Goal: Answer question/provide support: Answer question/provide support

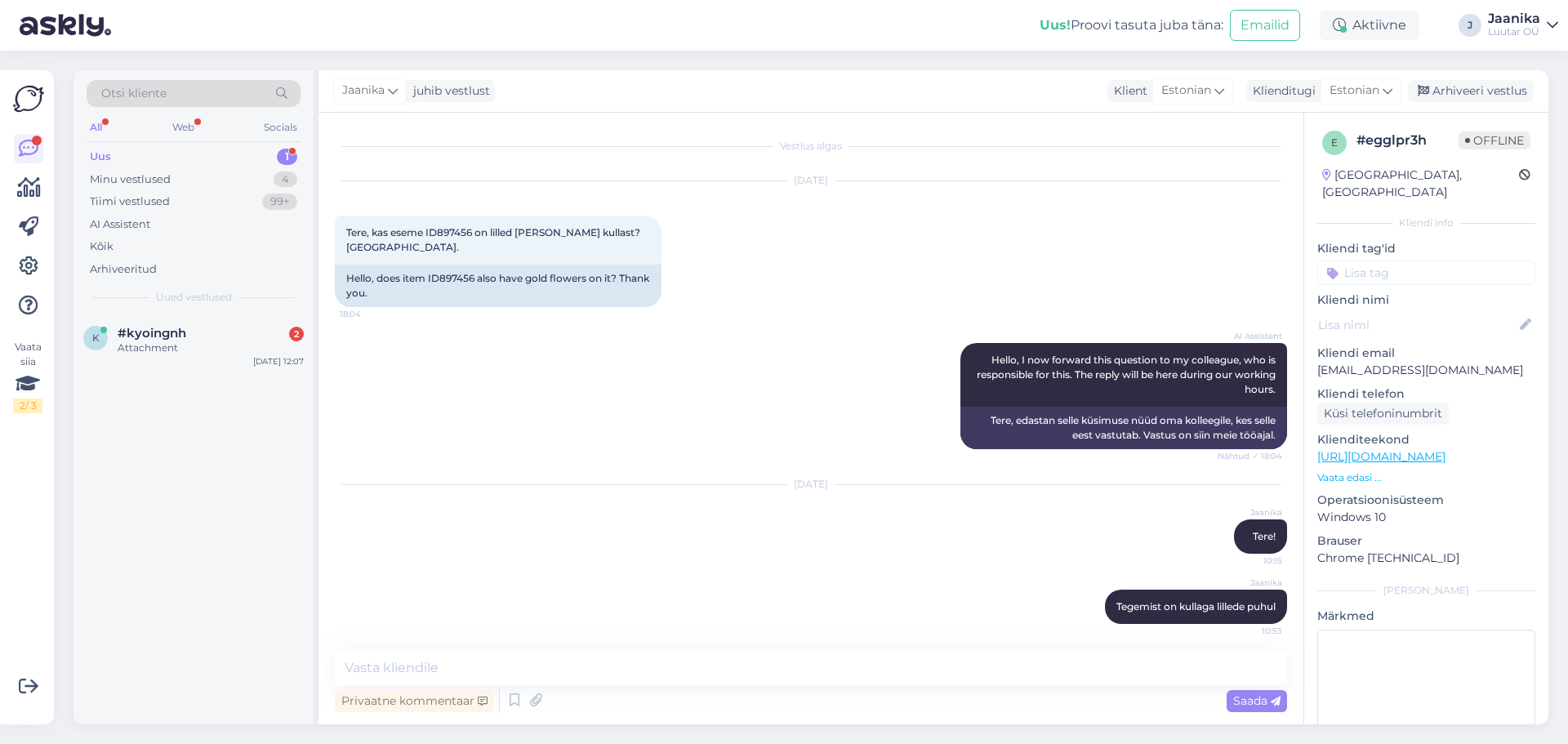
click at [175, 310] on div "Otsi kliente All Web Socials Uus 1 Minu vestlused 4 Tiimi vestlused 99+ AI Assi…" at bounding box center [193, 192] width 240 height 244
click at [185, 335] on span "#kyoingnh" at bounding box center [152, 333] width 68 height 15
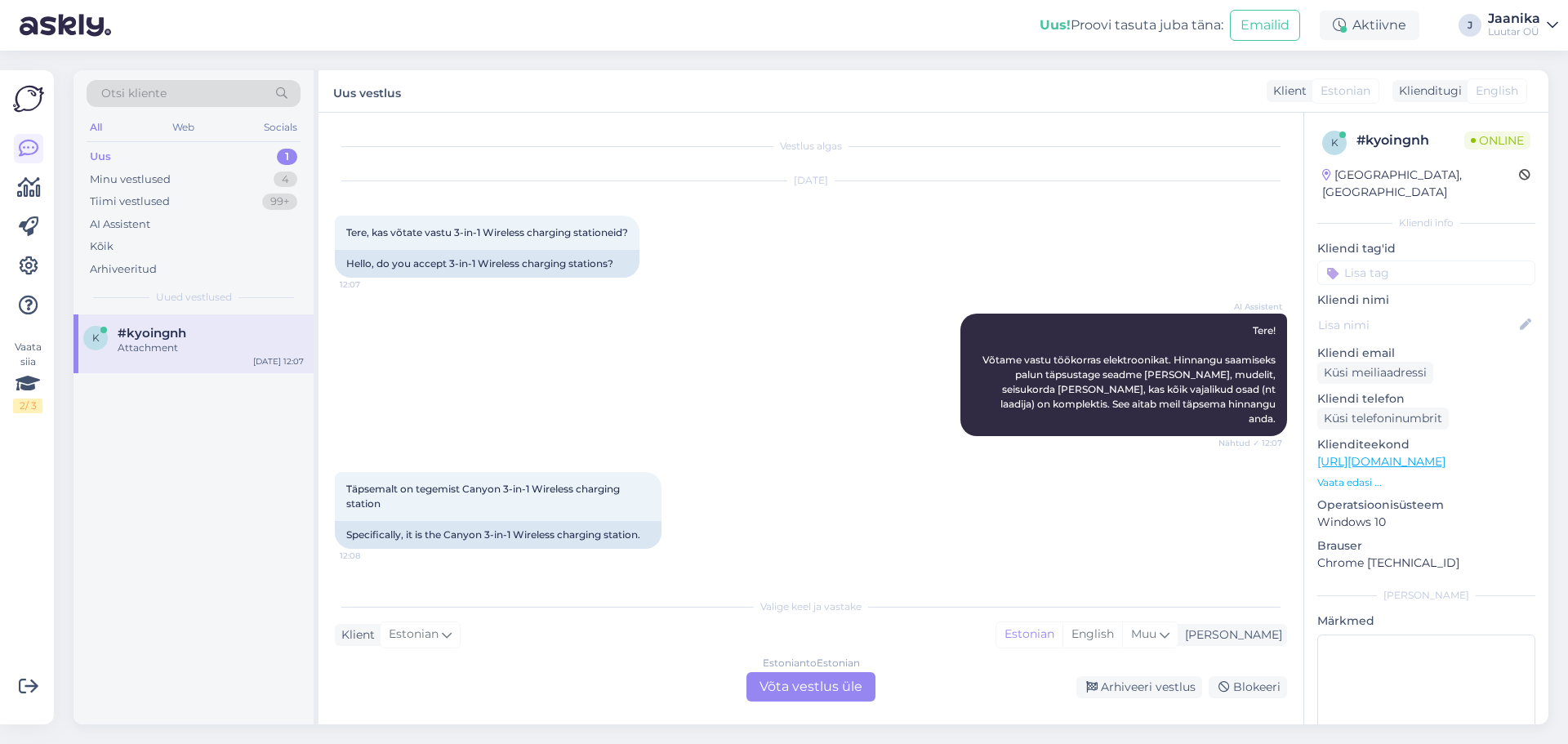
scroll to position [80, 0]
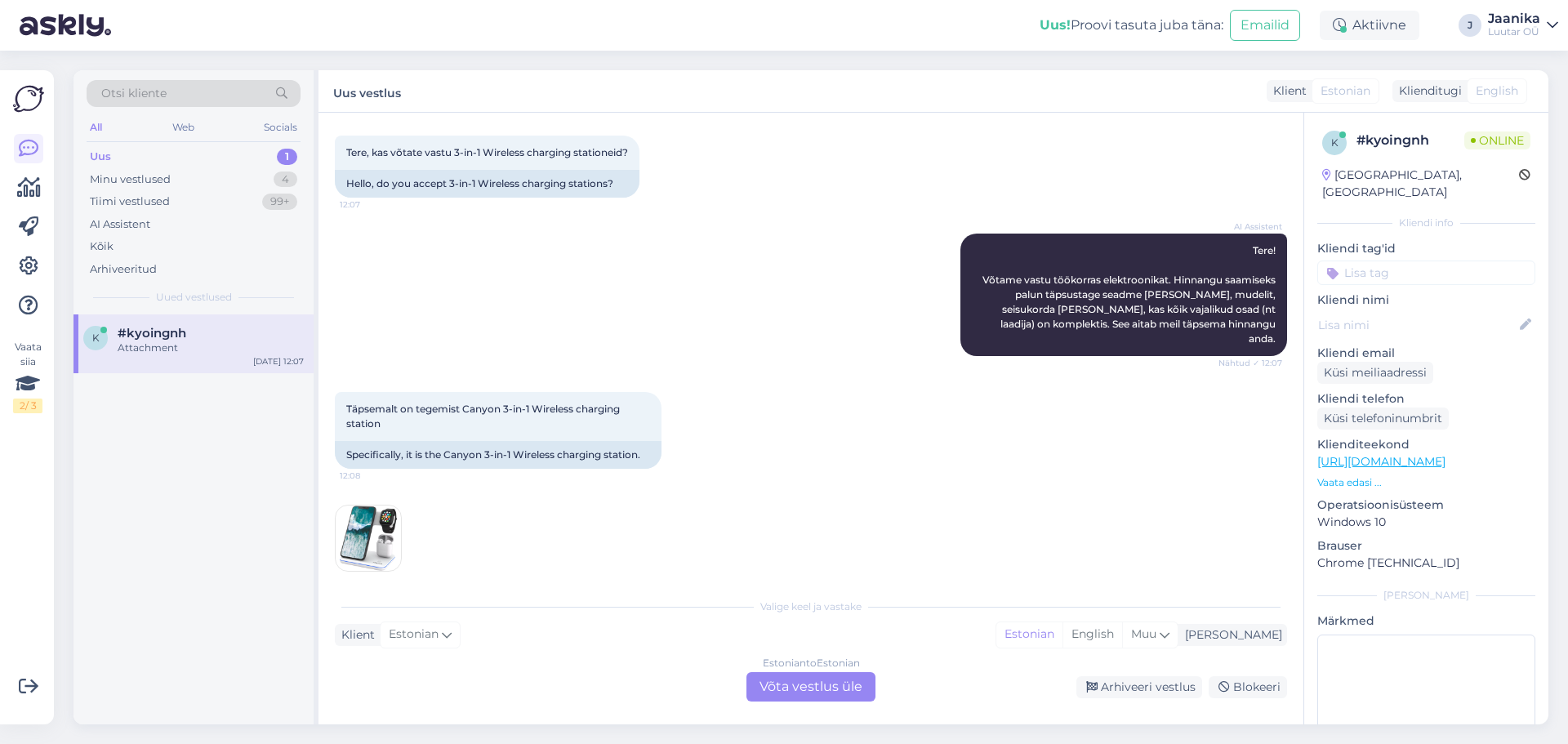
click at [801, 681] on div "Estonian to Estonian Võta vestlus üle" at bounding box center [811, 687] width 129 height 30
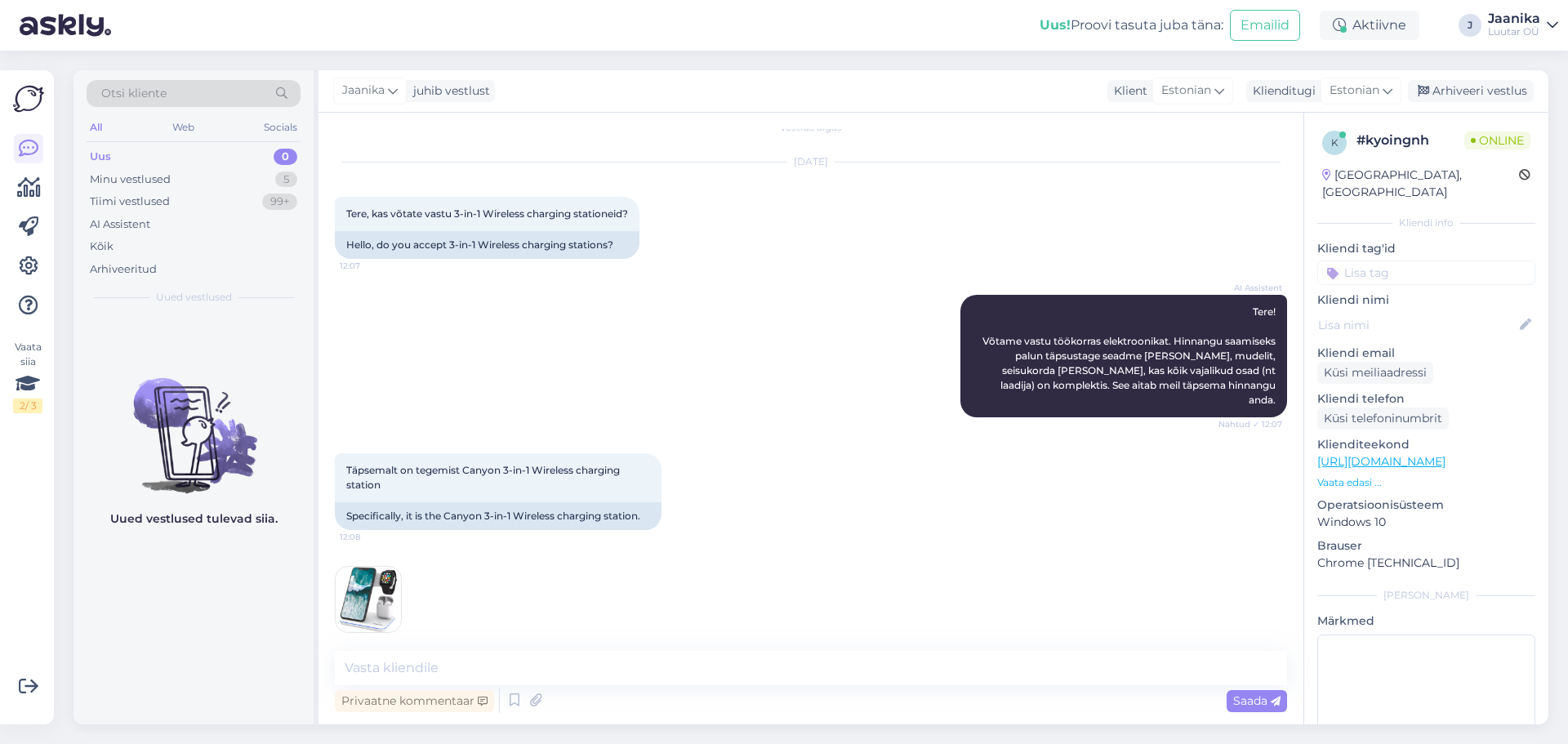
click at [381, 588] on img at bounding box center [368, 599] width 65 height 65
click at [701, 675] on textarea at bounding box center [811, 668] width 952 height 35
type textarea "Tere!"
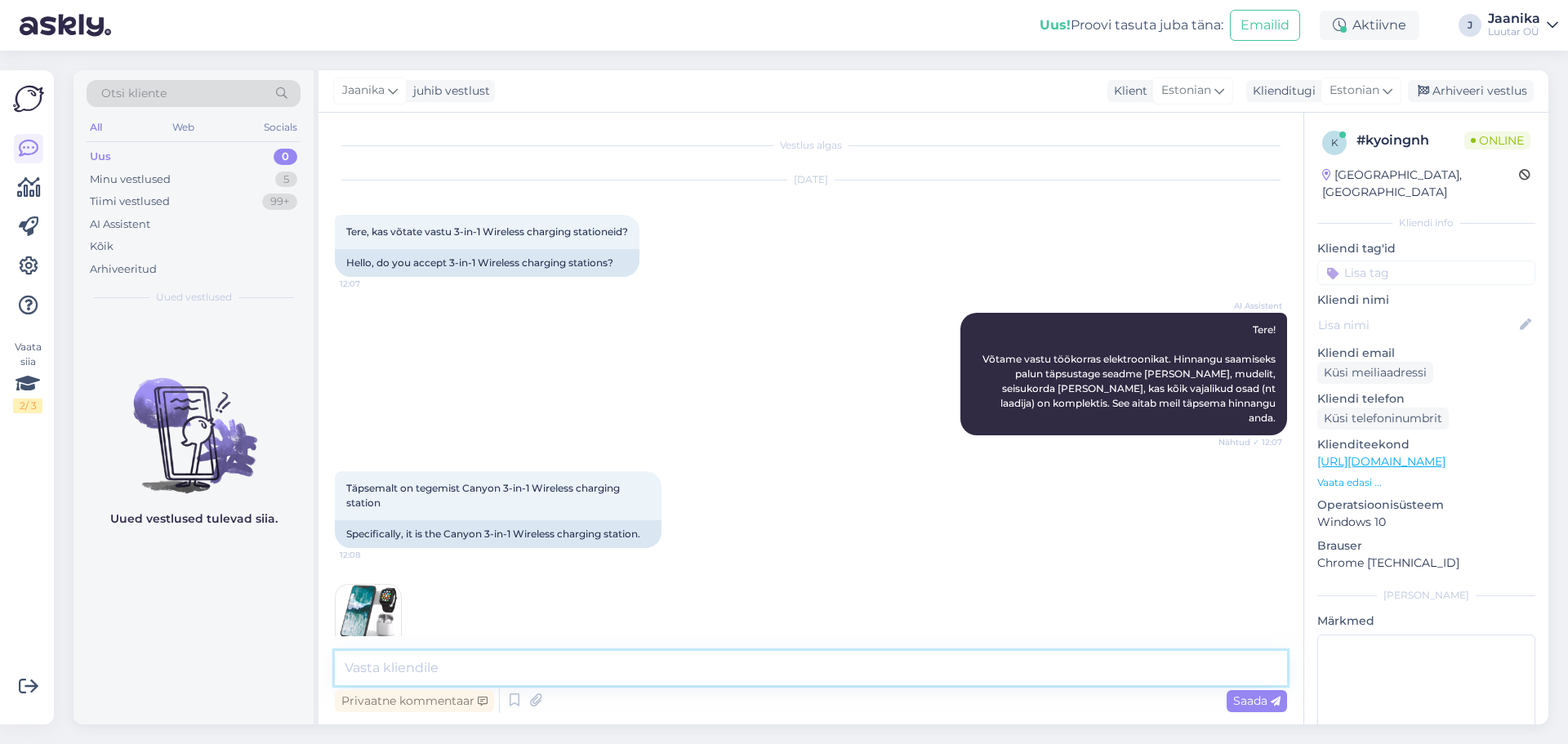
scroll to position [0, 0]
drag, startPoint x: 451, startPoint y: 232, endPoint x: 575, endPoint y: 240, distance: 124.3
click at [575, 240] on div "Tere, kas võtate vastu 3-in-1 Wireless charging stationeid? 12:07" at bounding box center [487, 232] width 304 height 35
copy span "3-in-1 Wireless charging"
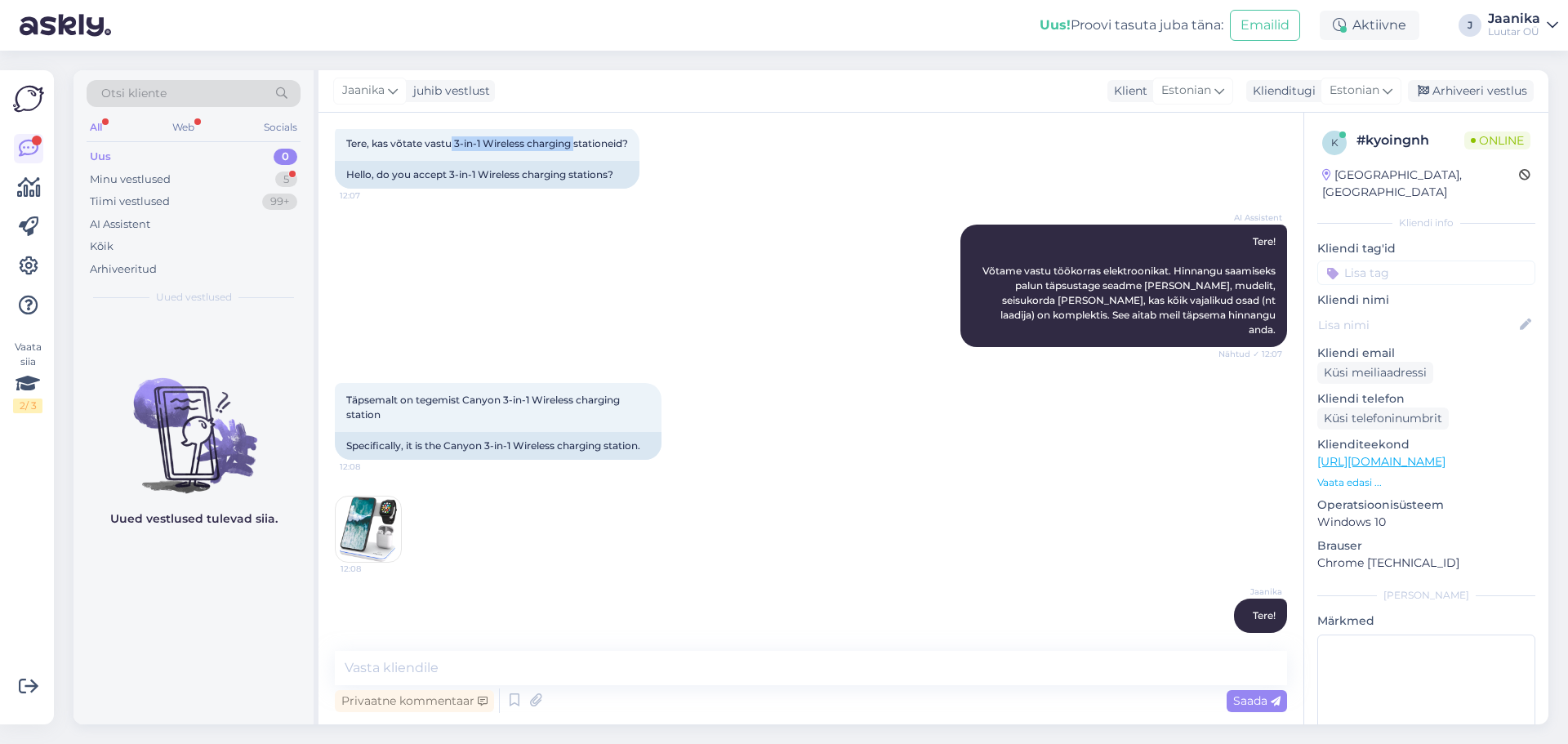
scroll to position [160, 0]
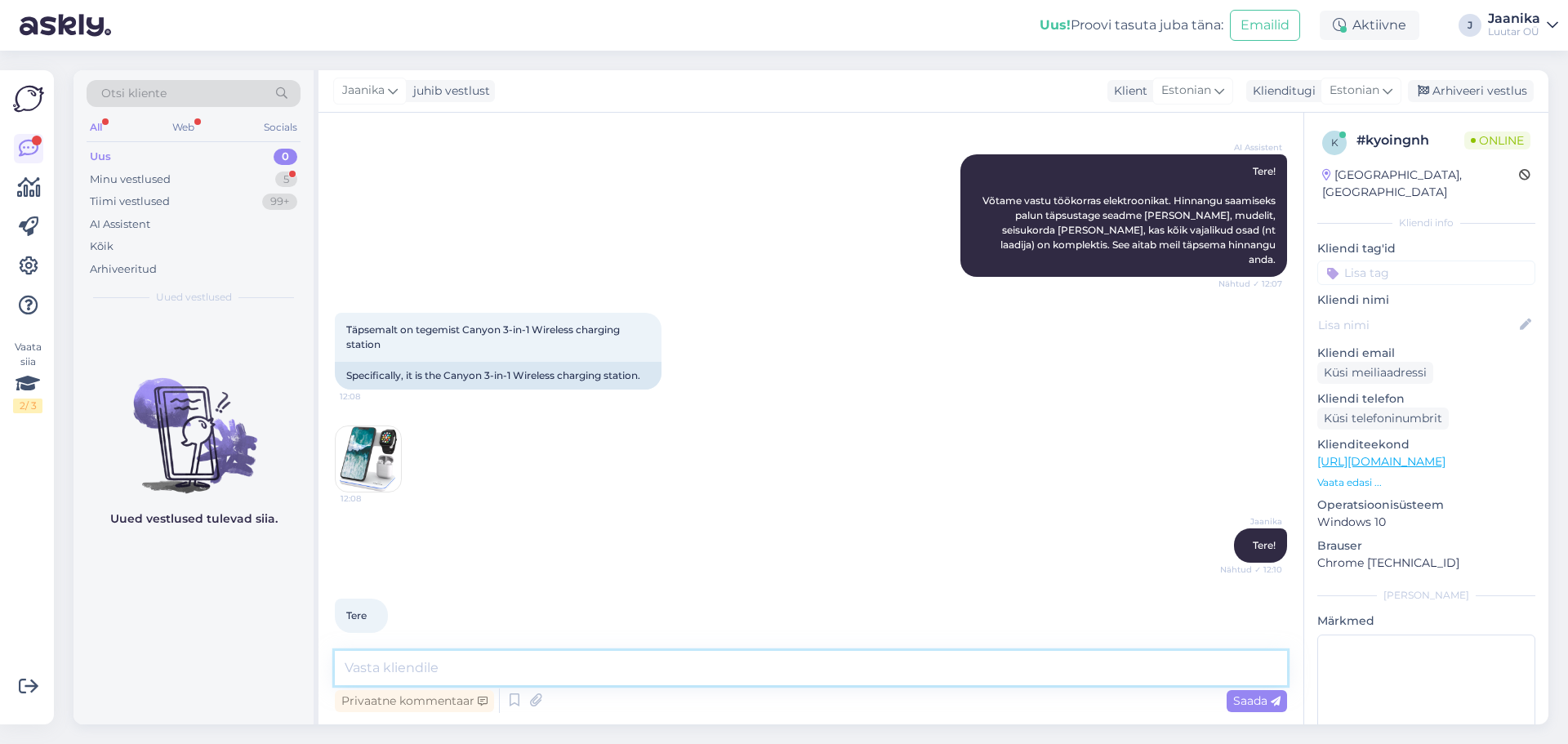
click at [486, 654] on textarea at bounding box center [811, 668] width 952 height 35
type textarea "ei võta"
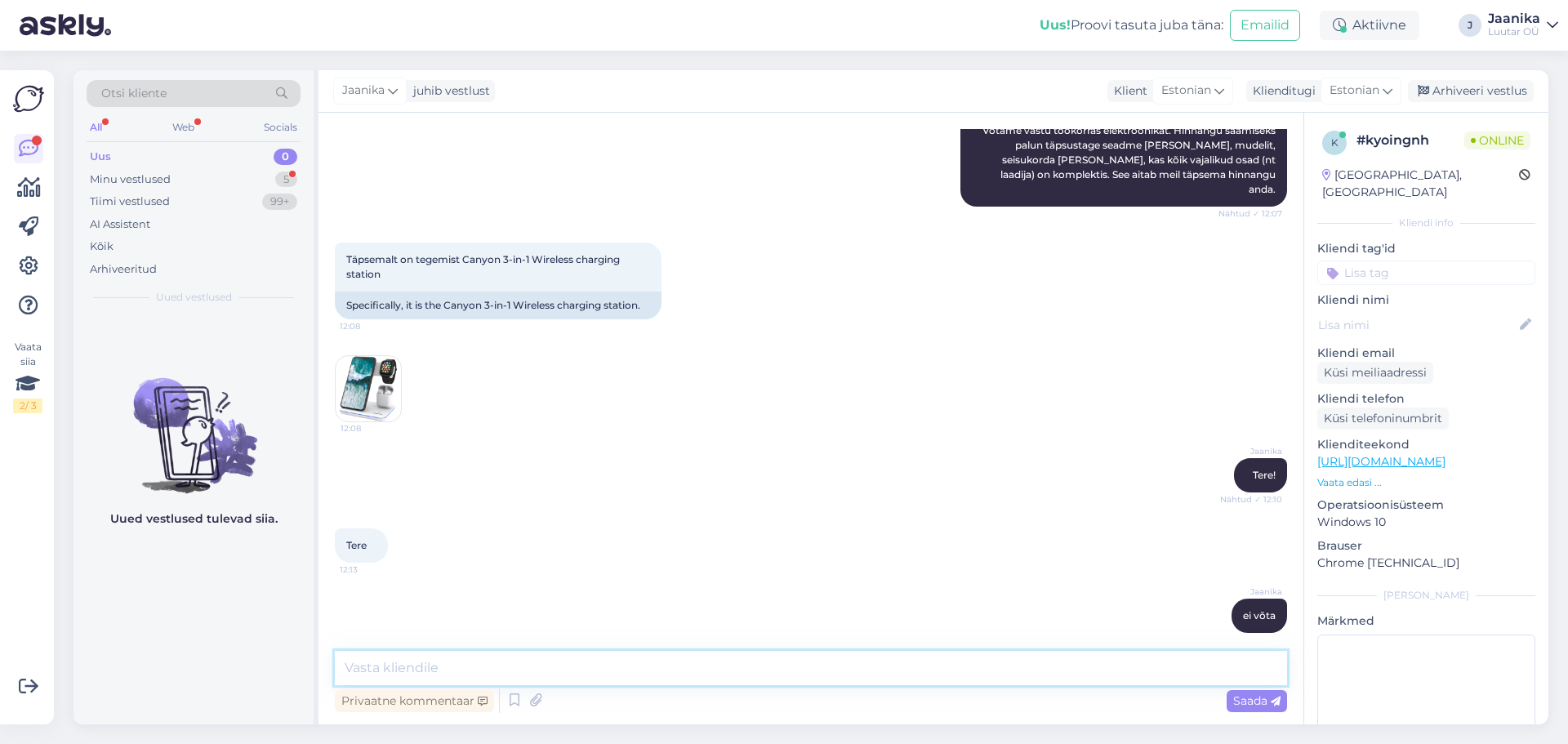
scroll to position [300, 0]
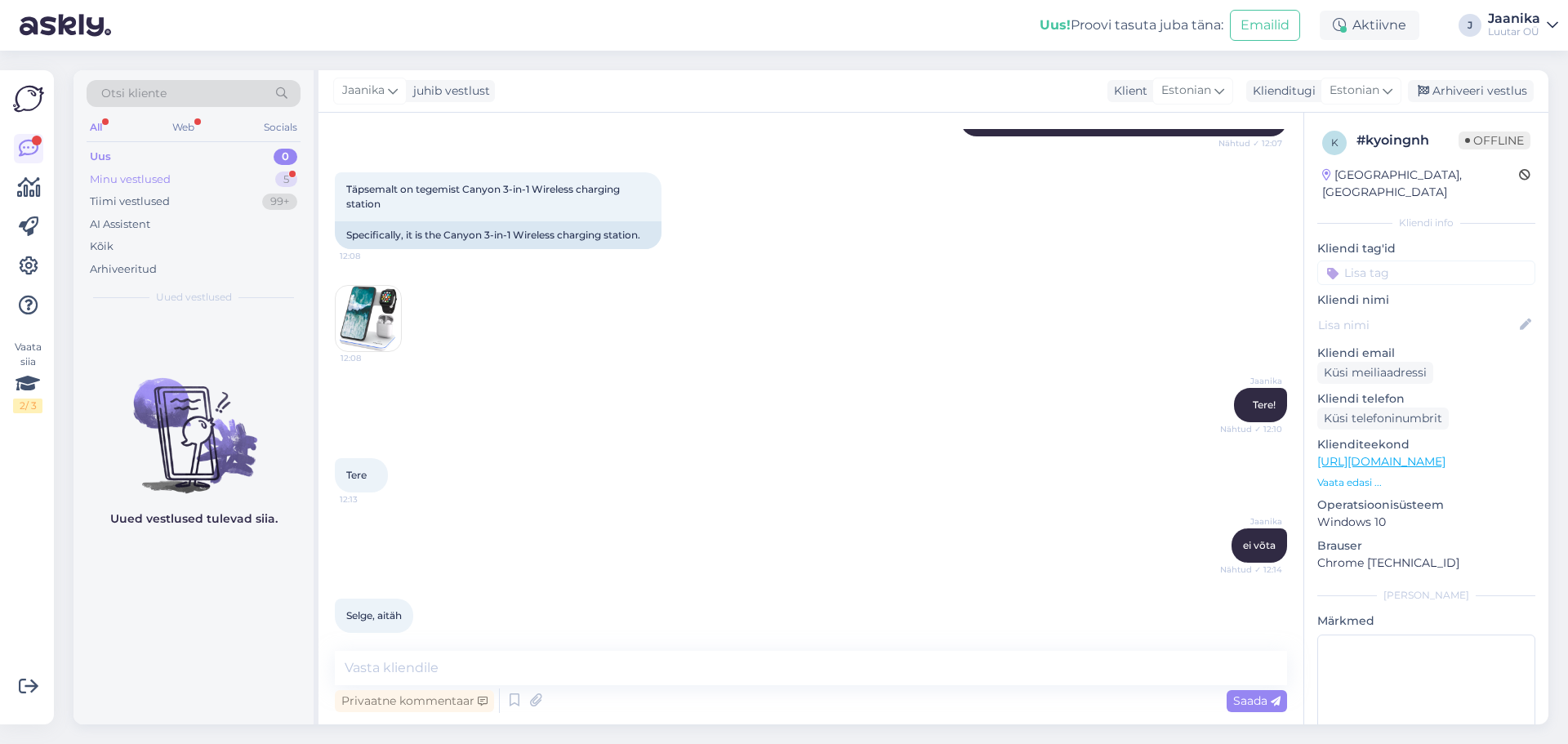
click at [130, 182] on div "Minu vestlused" at bounding box center [131, 180] width 81 height 16
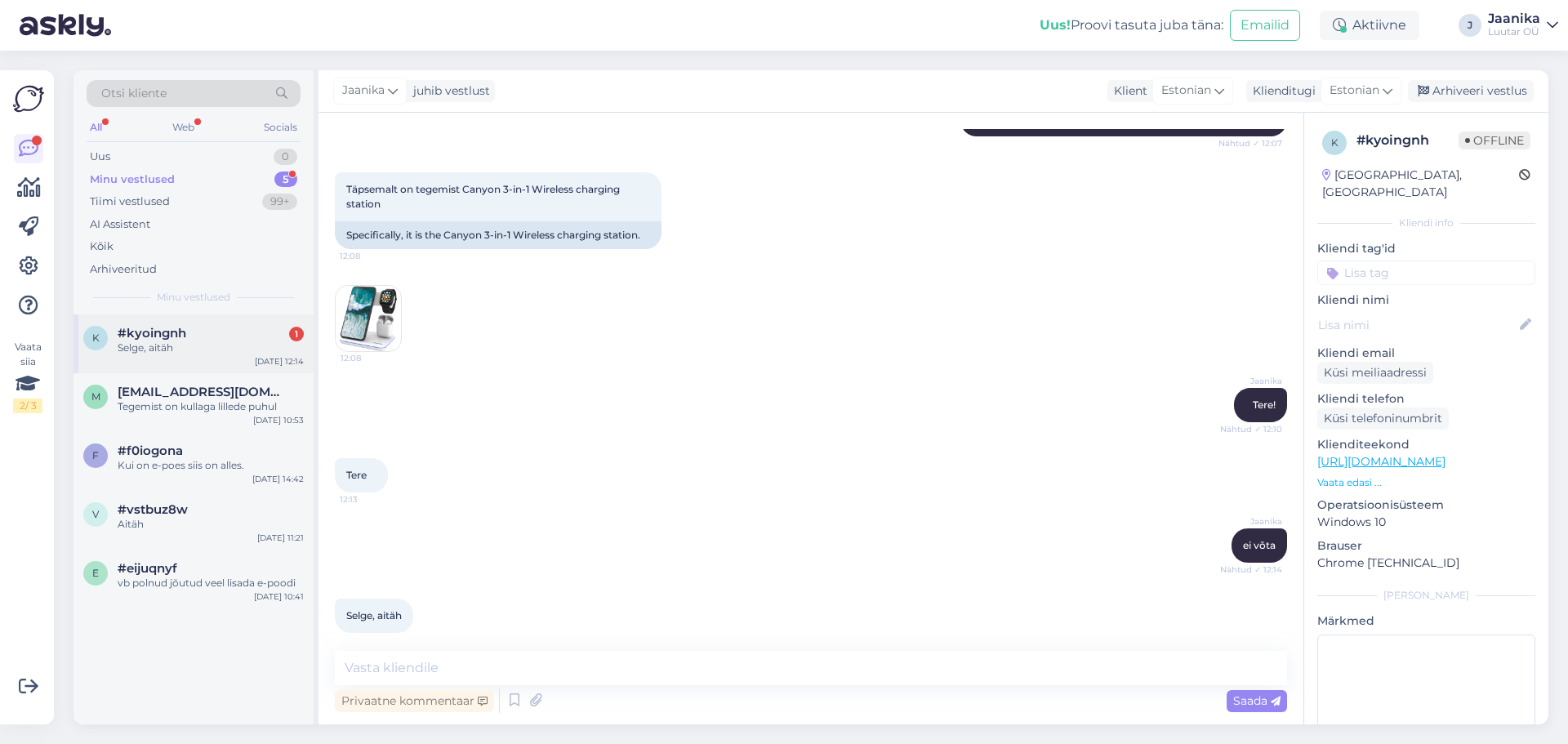
click at [182, 356] on div "k #kyoingnh 1 Selge, aitäh [DATE] 12:14" at bounding box center [193, 343] width 240 height 59
click at [111, 150] on div "Uus 0" at bounding box center [193, 157] width 214 height 23
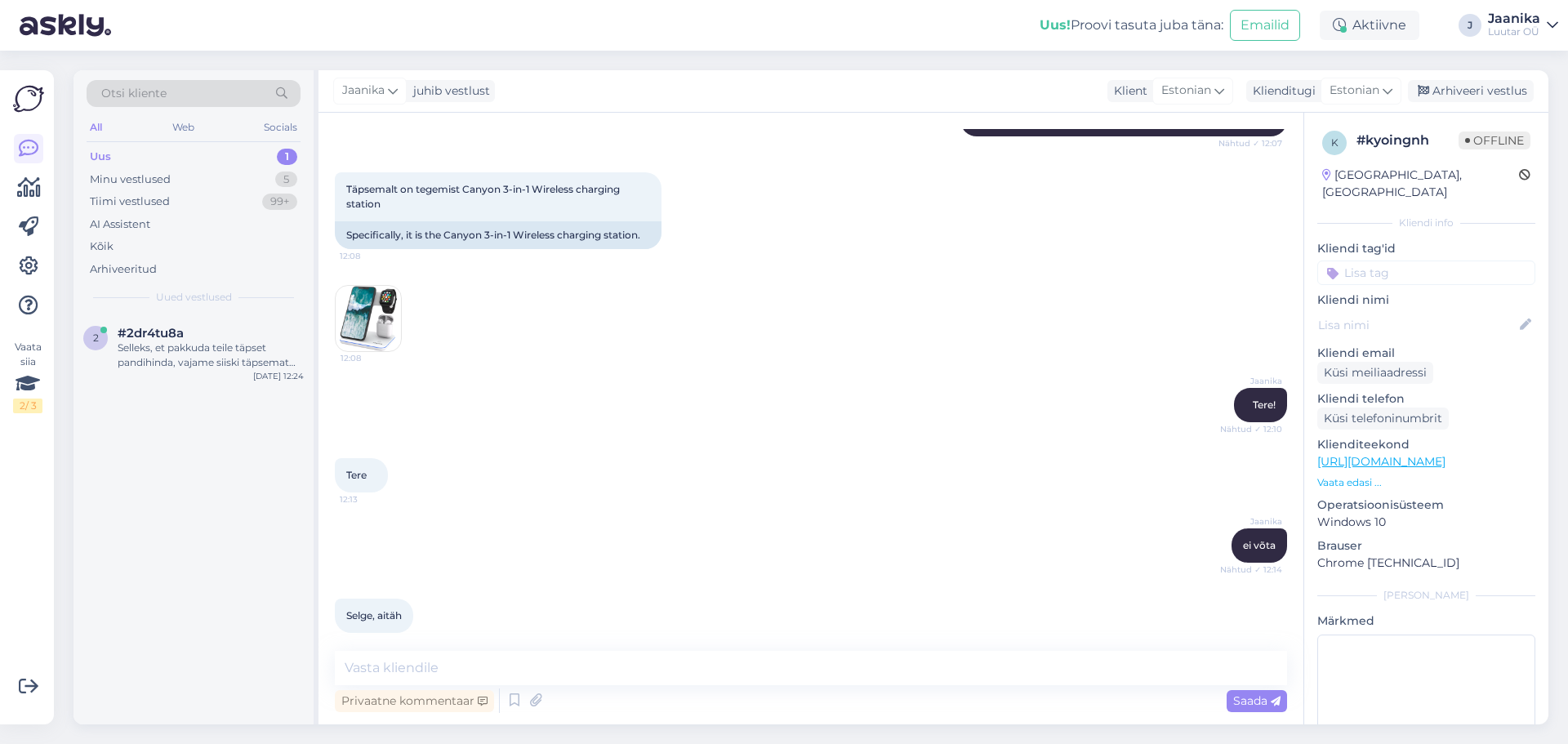
click at [114, 154] on div "Uus 1" at bounding box center [193, 157] width 214 height 23
click at [185, 334] on div "#2dr4tu8a" at bounding box center [211, 333] width 186 height 15
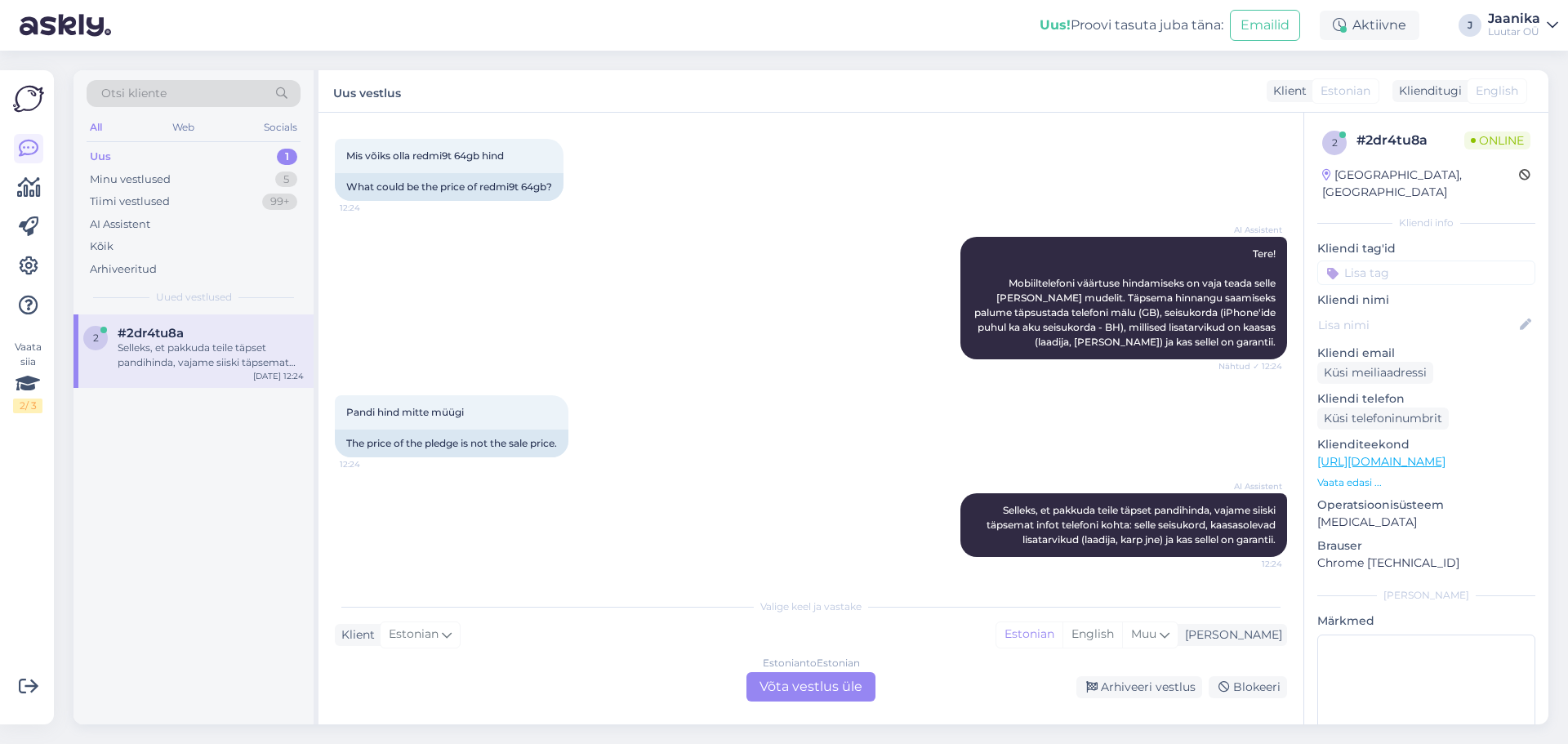
click at [836, 694] on div "Estonian to Estonian Võta vestlus üle" at bounding box center [811, 687] width 129 height 30
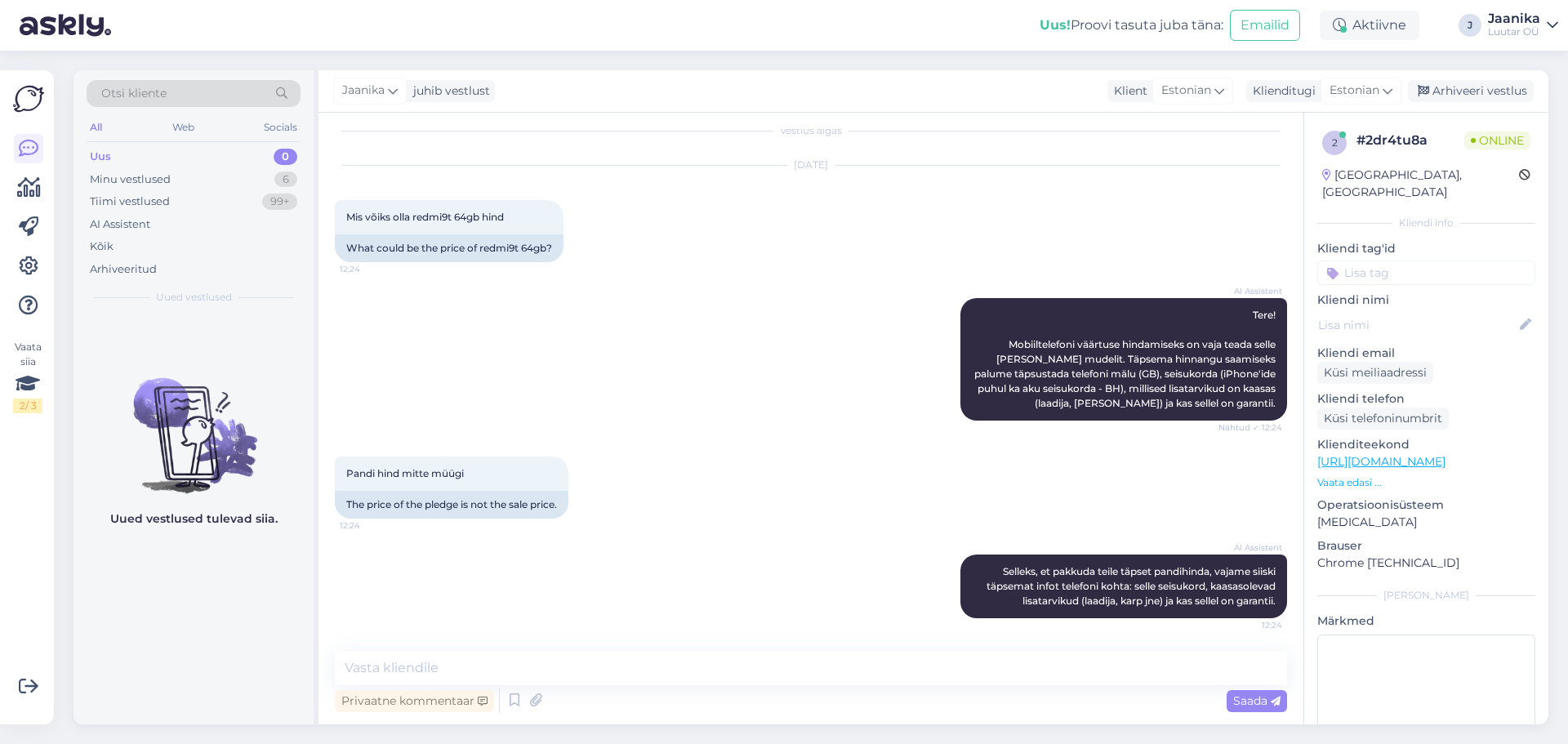
scroll to position [33, 0]
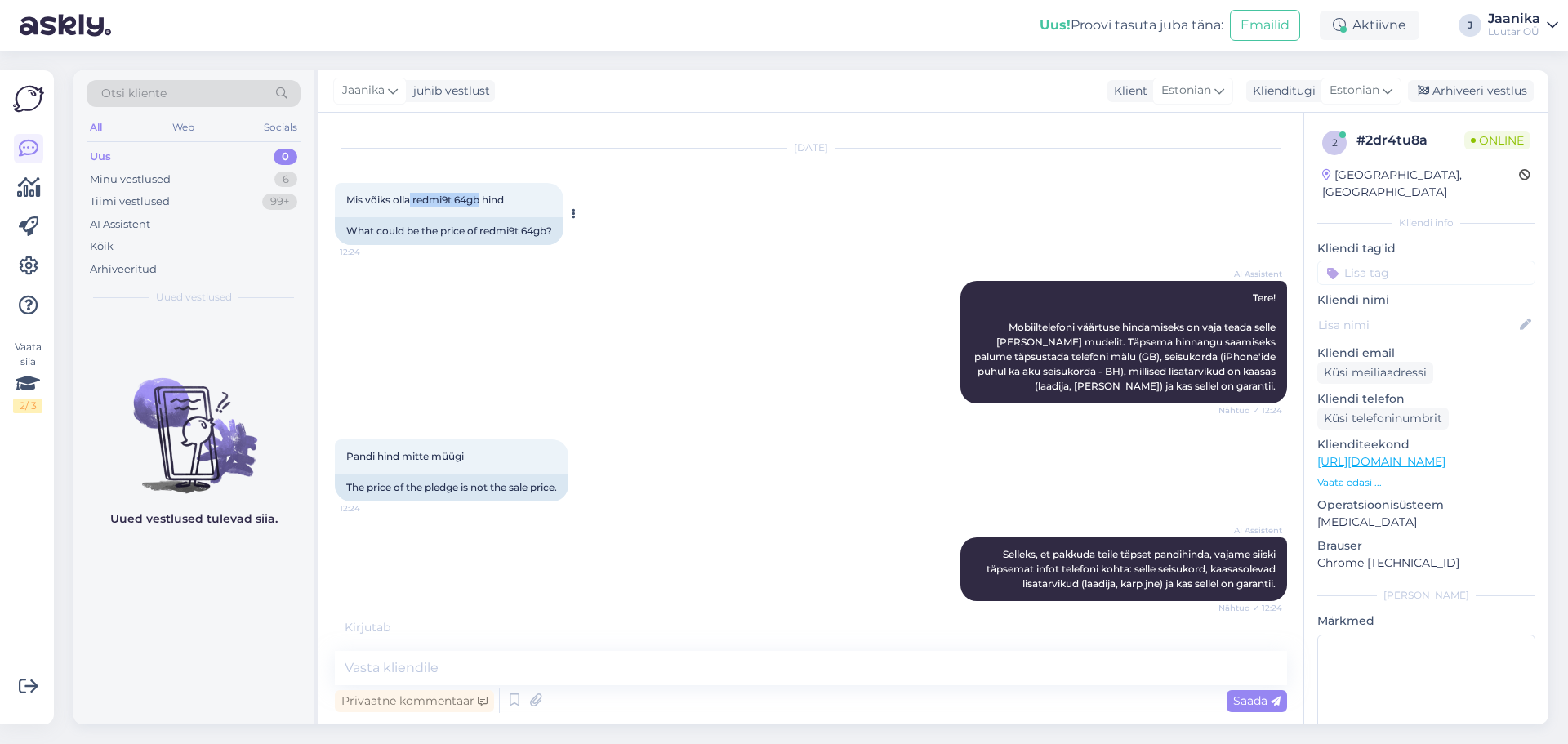
drag, startPoint x: 411, startPoint y: 195, endPoint x: 483, endPoint y: 199, distance: 72.1
click at [483, 199] on span "Mis võiks olla redmi9t 64gb hind" at bounding box center [424, 199] width 158 height 12
copy span "redmi9t 64gb"
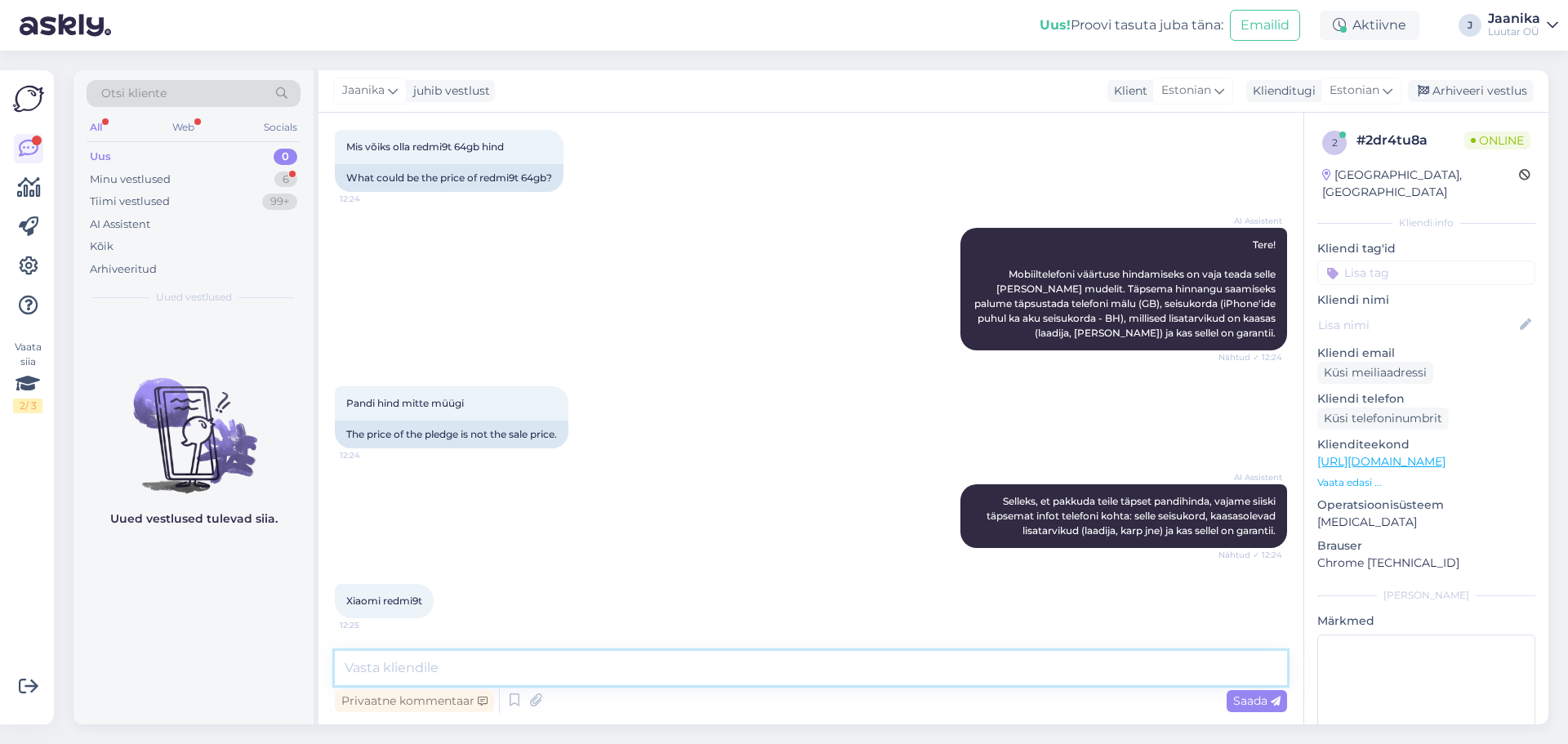
click at [550, 663] on textarea at bounding box center [811, 668] width 952 height 35
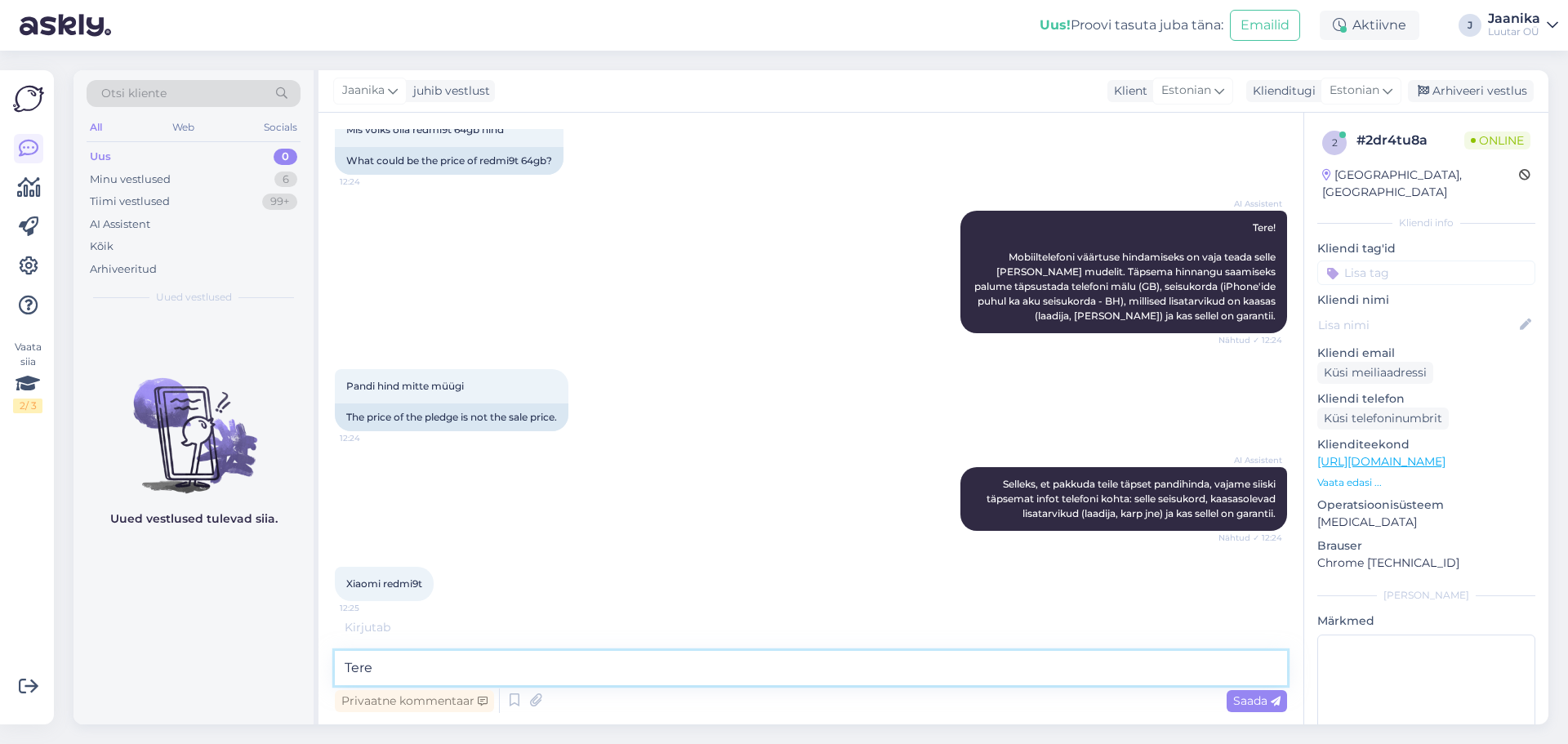
type textarea "Tere!"
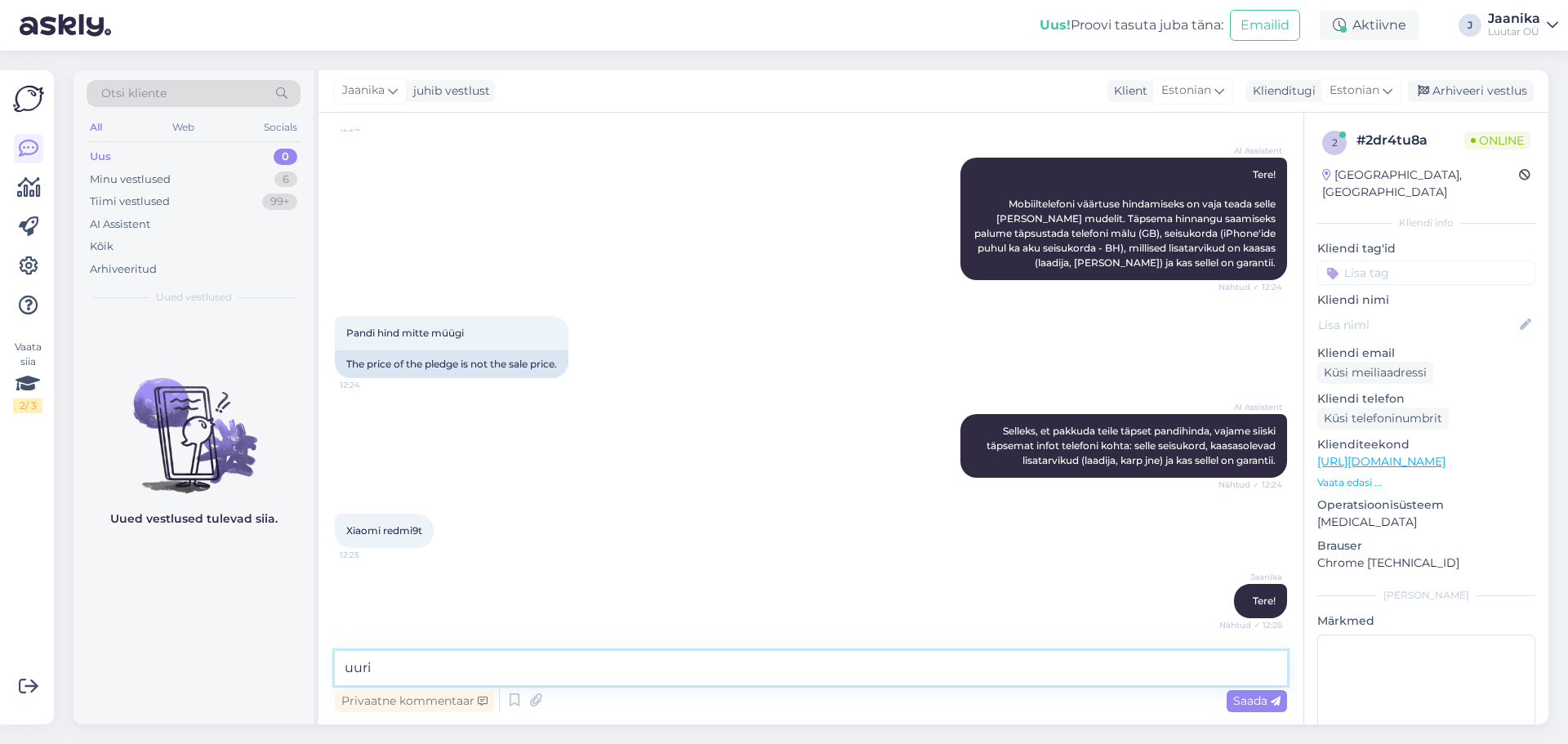
type textarea "uurin"
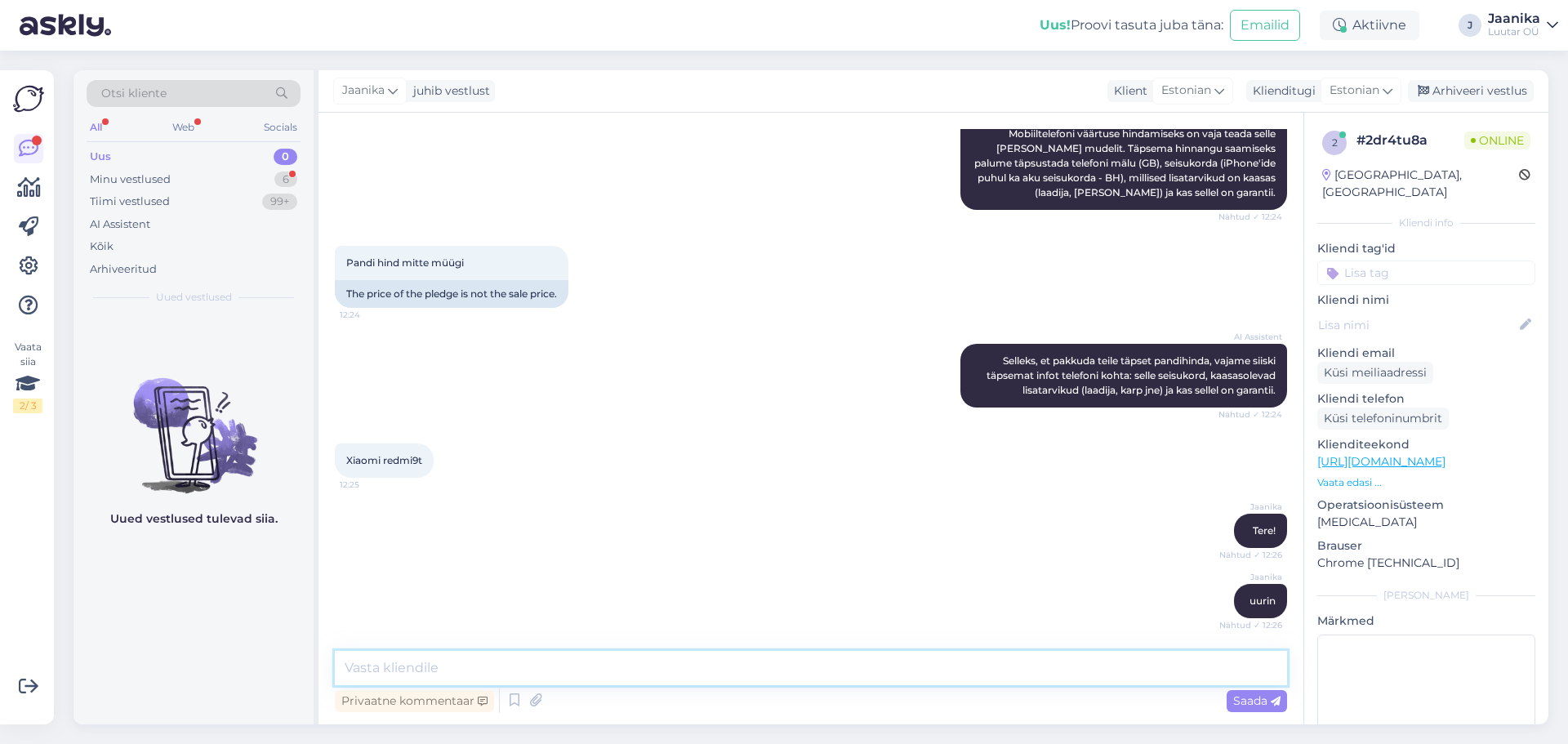
scroll to position [297, 0]
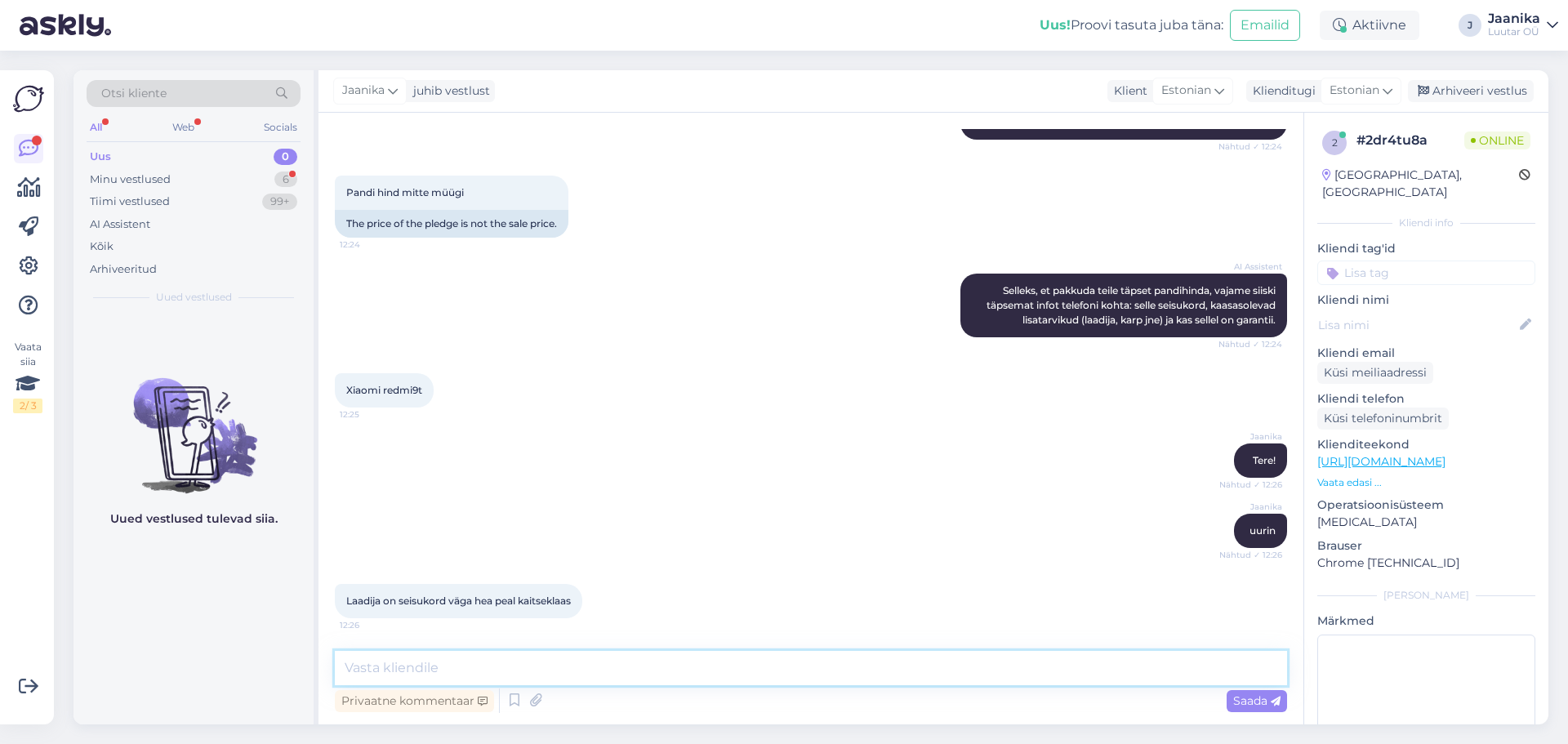
click at [432, 668] on textarea at bounding box center [811, 668] width 952 height 35
type textarea "kuni 20€"
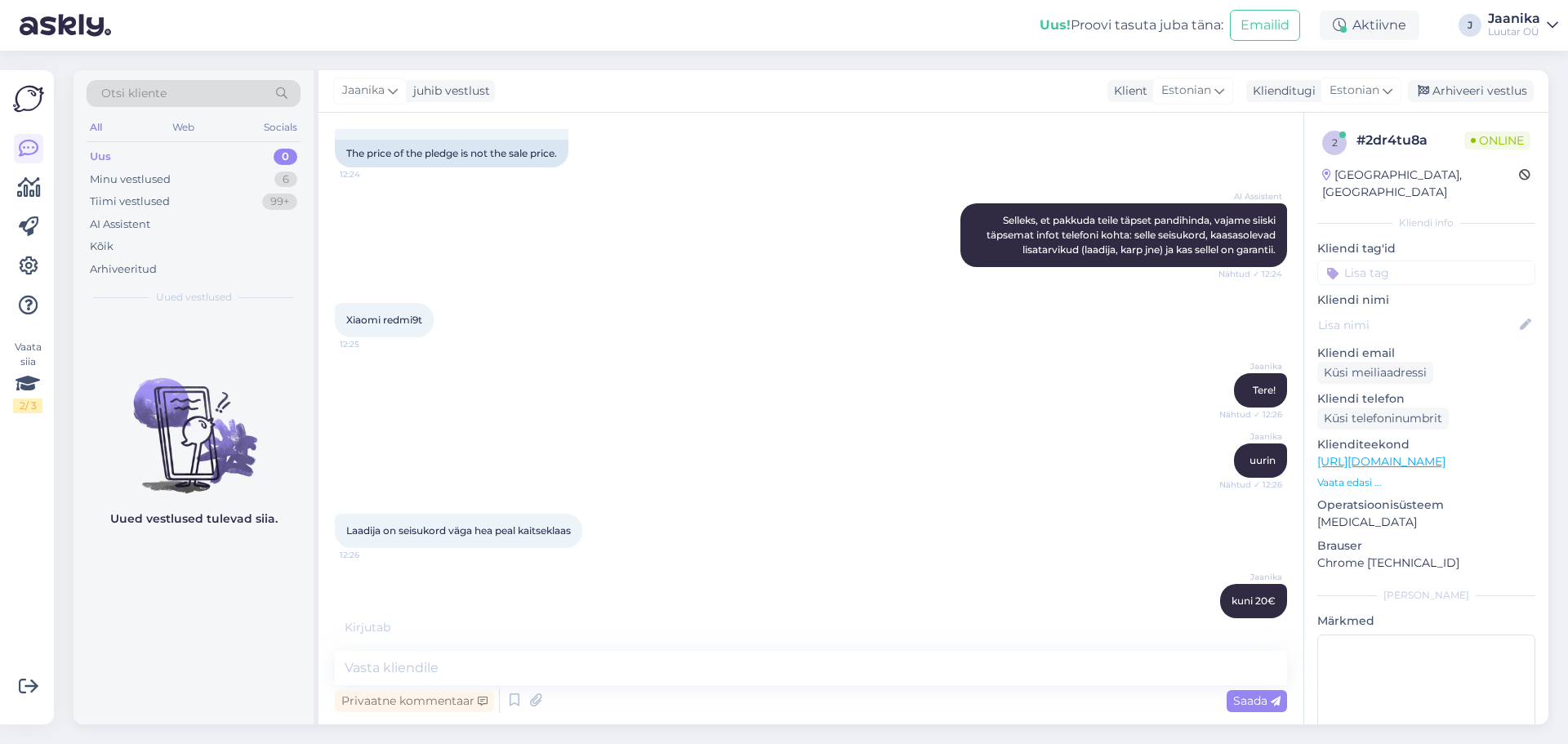
scroll to position [436, 0]
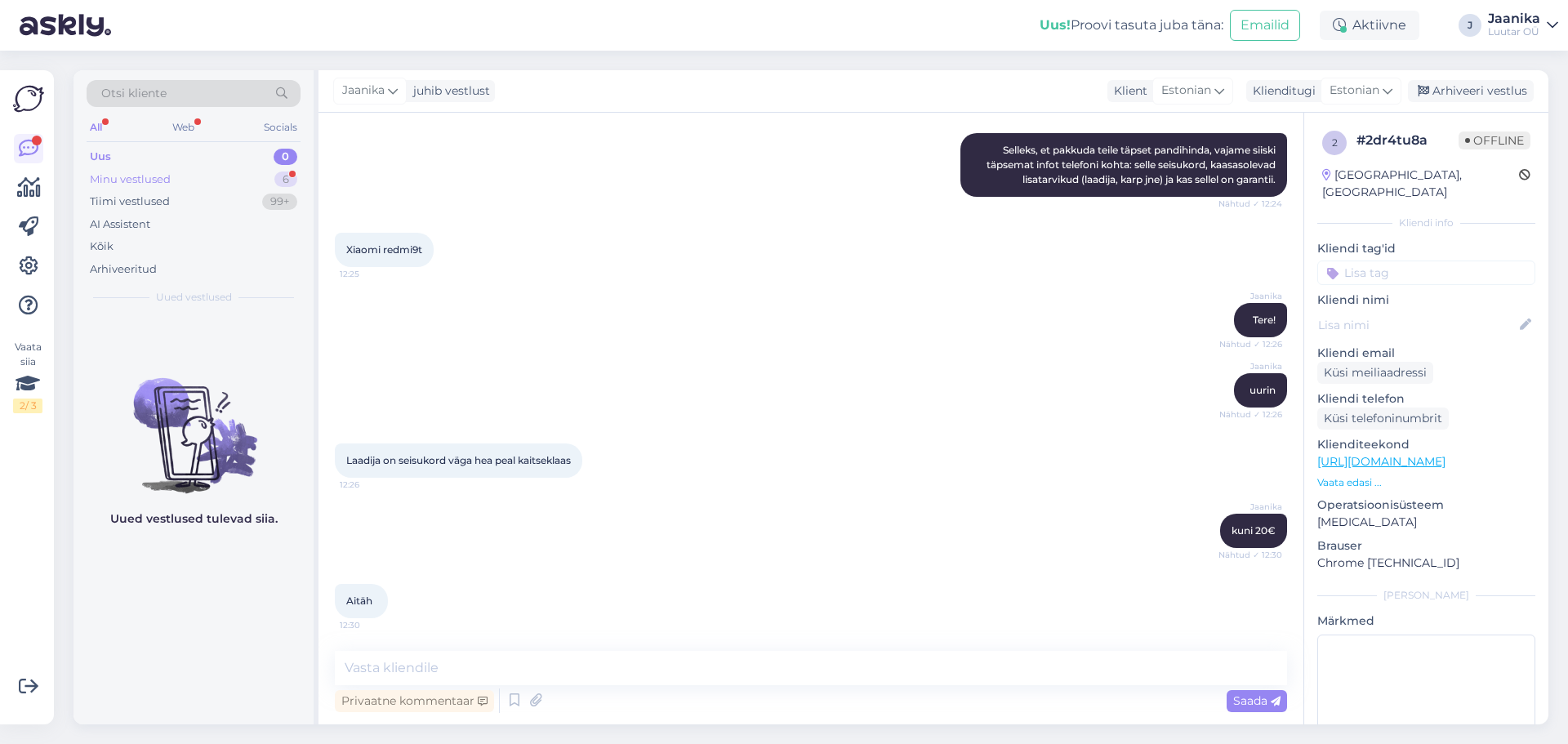
click at [118, 172] on div "Minu vestlused" at bounding box center [131, 180] width 81 height 16
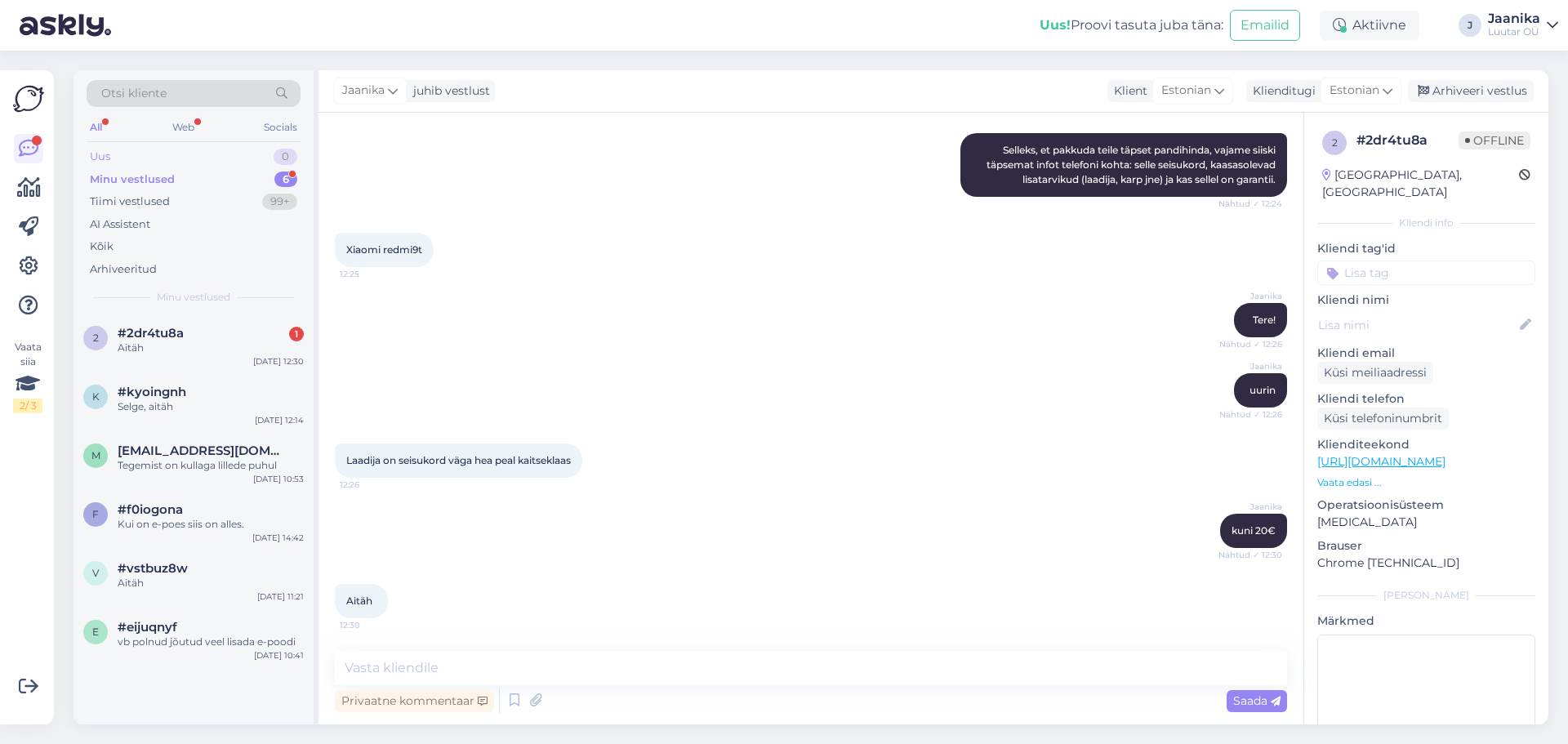
click at [99, 154] on div "Uus" at bounding box center [100, 157] width 21 height 16
